Goal: Check status: Check status

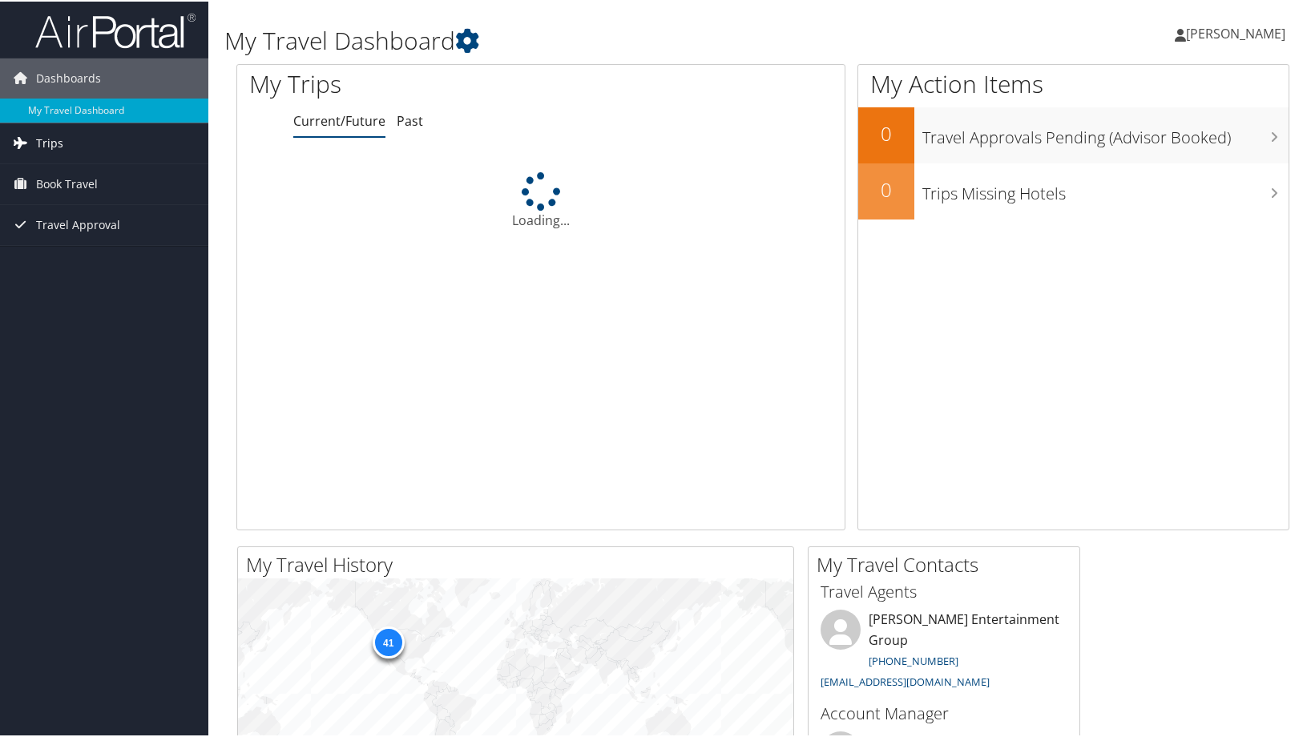
click at [33, 135] on link "Trips" at bounding box center [104, 142] width 208 height 40
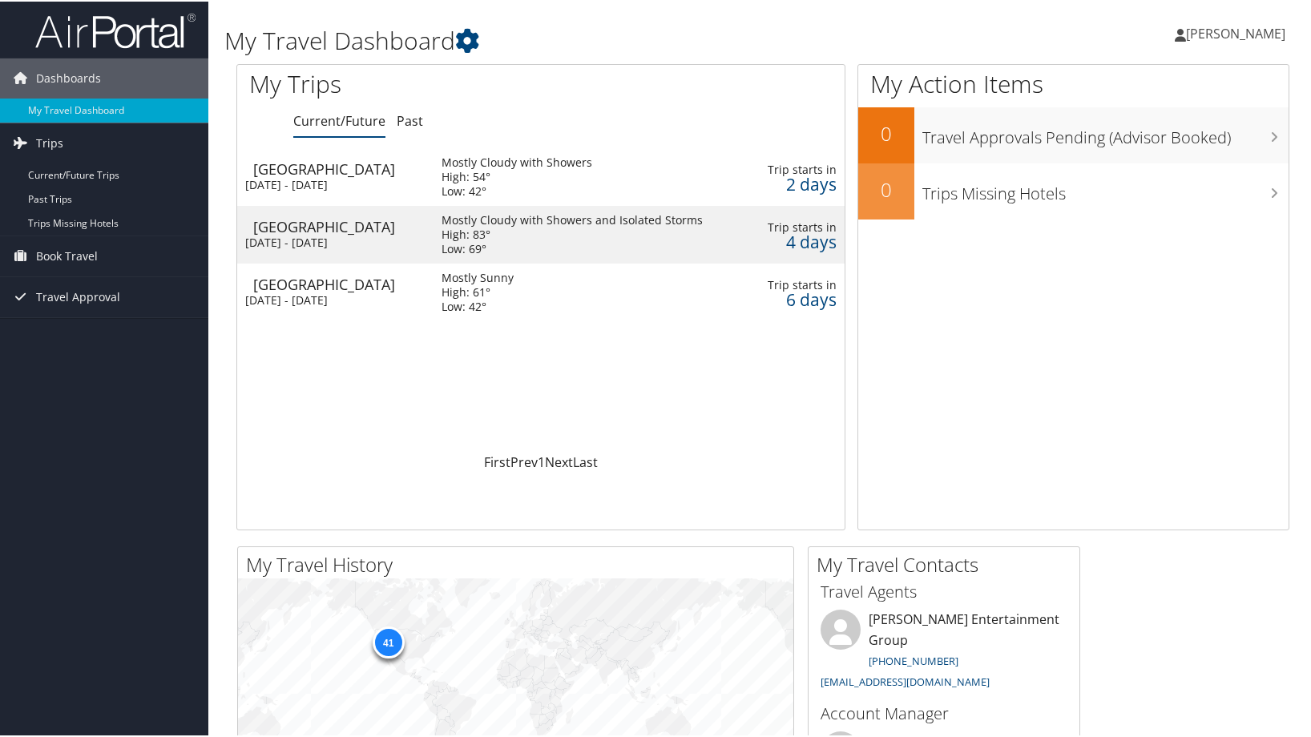
click at [267, 169] on div "[GEOGRAPHIC_DATA]" at bounding box center [339, 167] width 172 height 14
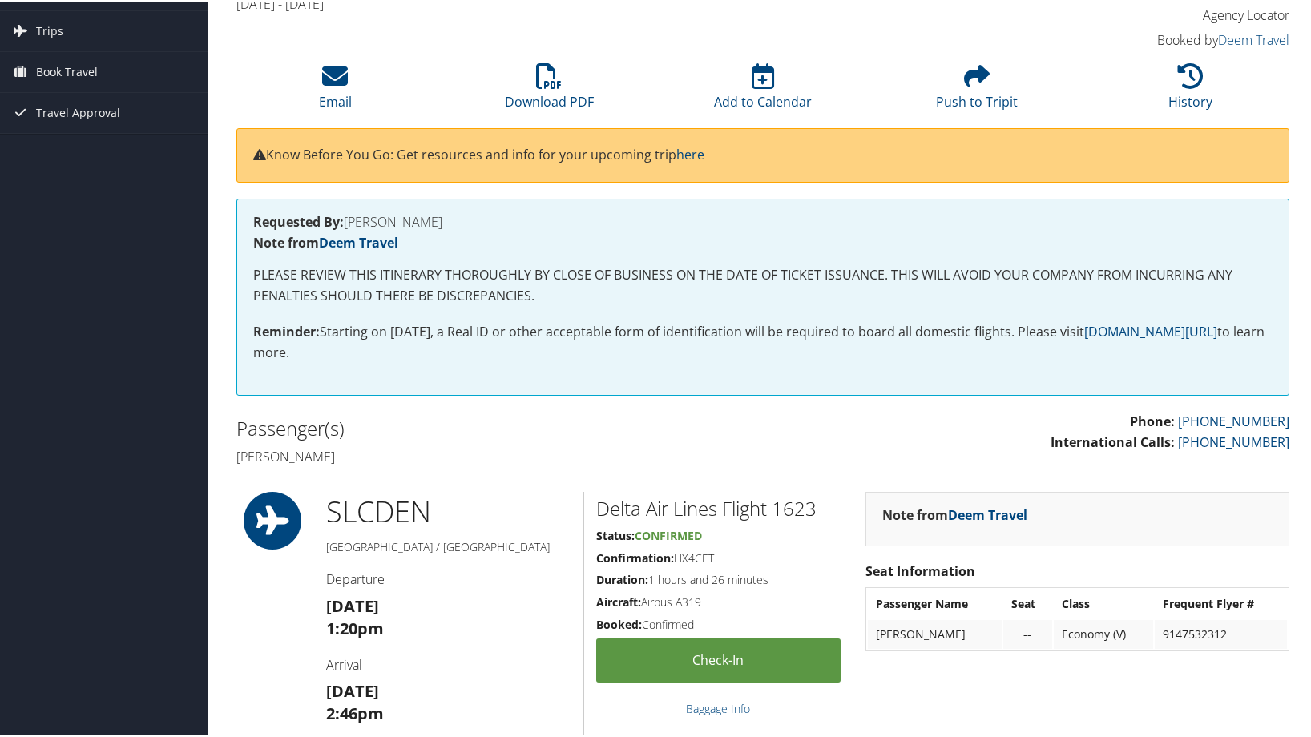
scroll to position [121, 0]
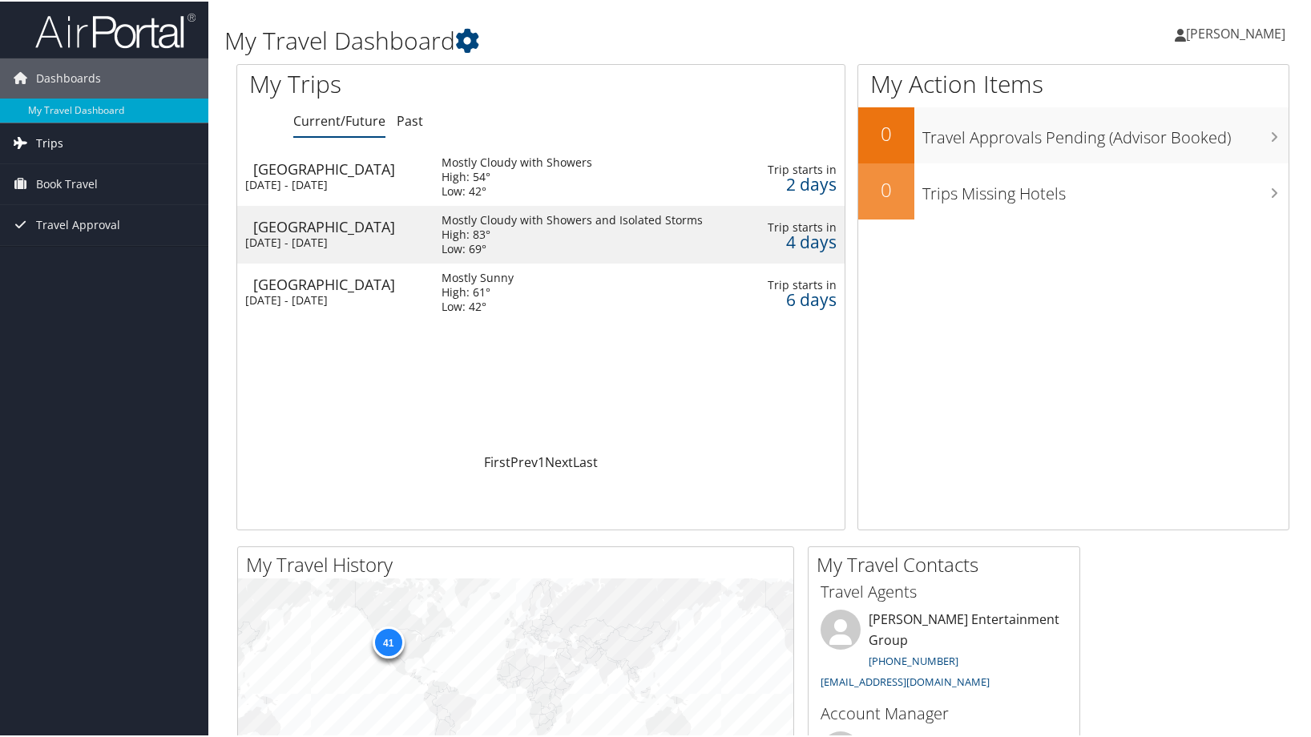
click at [70, 124] on link "Trips" at bounding box center [104, 142] width 208 height 40
click at [321, 235] on div "[DATE] - [DATE]" at bounding box center [331, 241] width 172 height 14
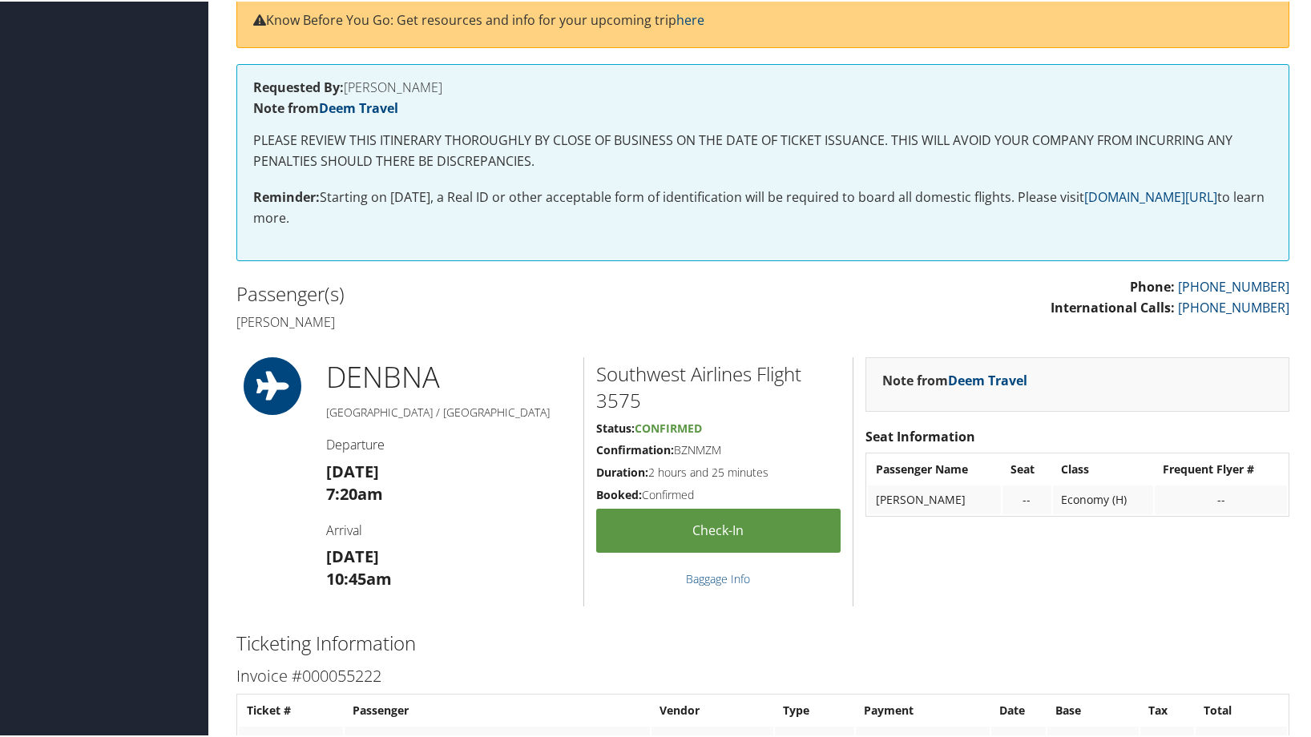
scroll to position [234, 0]
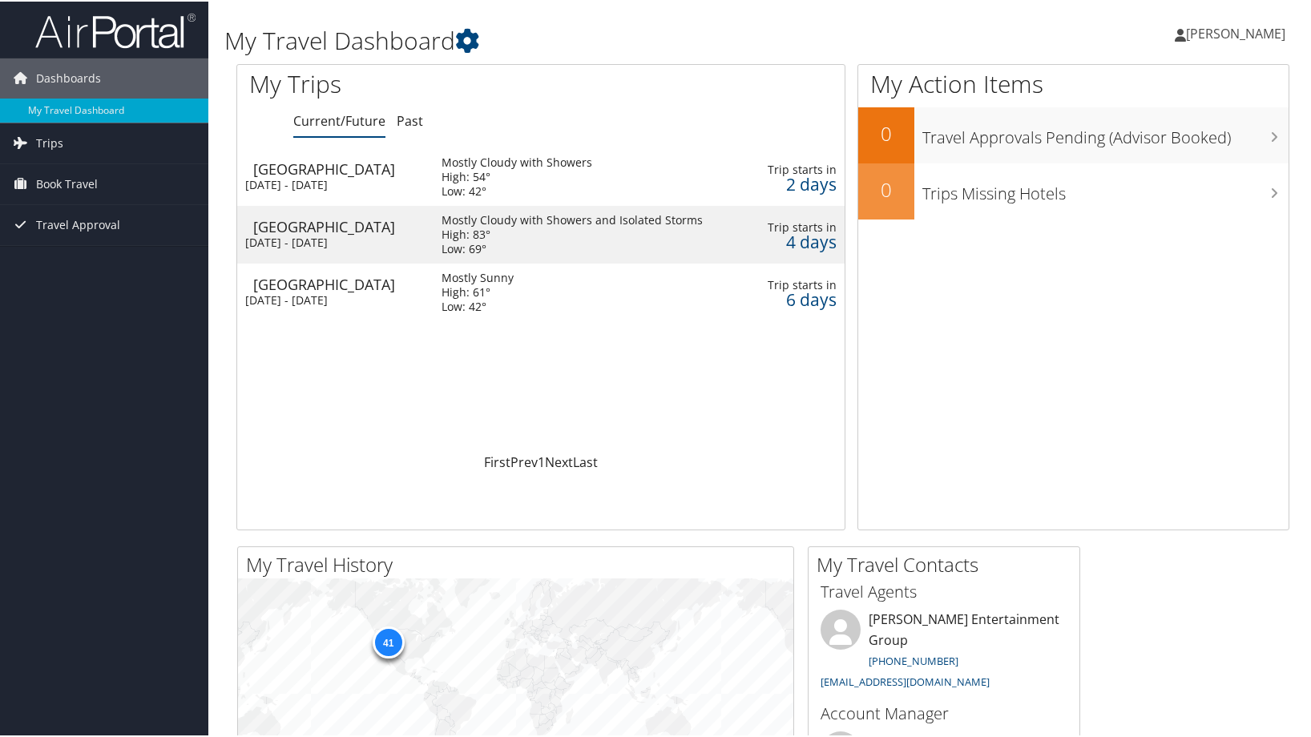
click at [280, 288] on div "[GEOGRAPHIC_DATA]" at bounding box center [339, 283] width 172 height 14
